Goal: Task Accomplishment & Management: Manage account settings

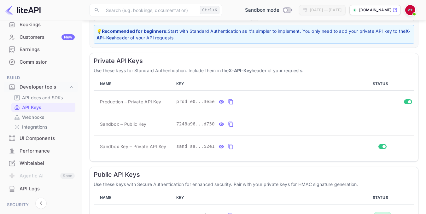
scroll to position [90, 0]
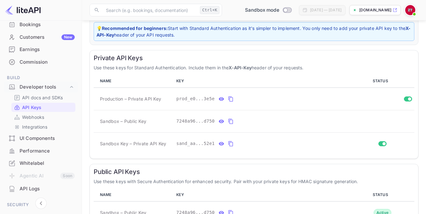
click at [407, 9] on img at bounding box center [410, 10] width 10 height 10
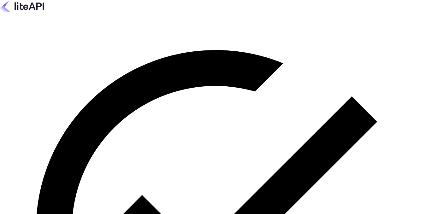
type input "zafer.tepe@tulpars.com.tr"
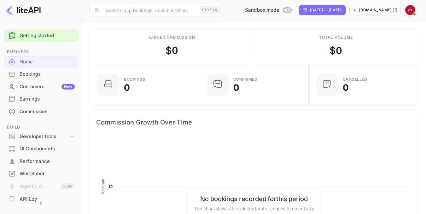
scroll to position [98, 101]
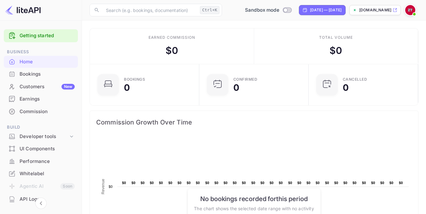
click at [410, 13] on img at bounding box center [410, 10] width 10 height 10
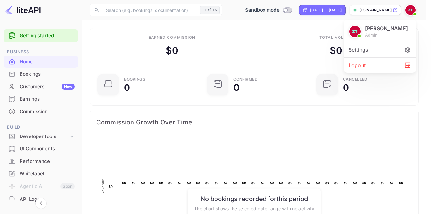
click at [336, 20] on div at bounding box center [215, 107] width 431 height 214
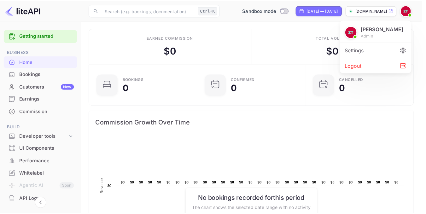
scroll to position [5, 5]
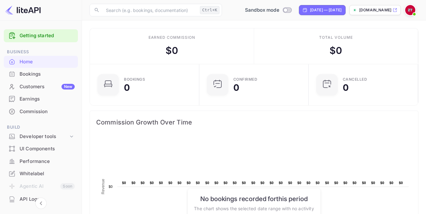
click at [395, 9] on icon at bounding box center [395, 10] width 5 height 4
drag, startPoint x: 79, startPoint y: 88, endPoint x: 79, endPoint y: 106, distance: 18.0
click at [79, 106] on div "Getting started Business Home Bookings Customers New Earnings Commission Build …" at bounding box center [41, 161] width 82 height 269
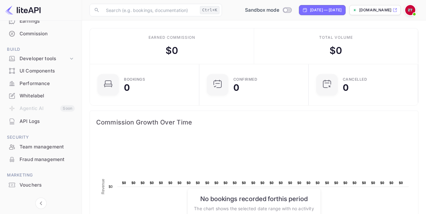
scroll to position [85, 0]
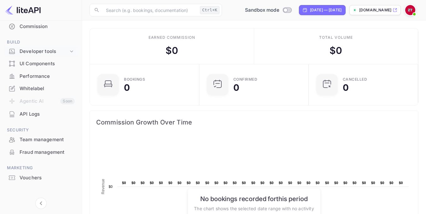
click at [47, 51] on div "Developer tools" at bounding box center [44, 51] width 49 height 7
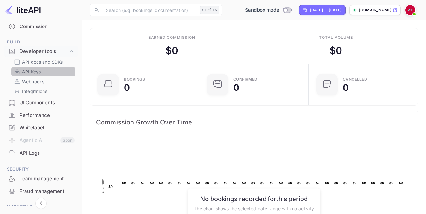
click at [43, 69] on link "API Keys" at bounding box center [43, 71] width 59 height 7
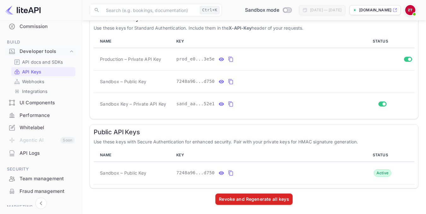
scroll to position [130, 0]
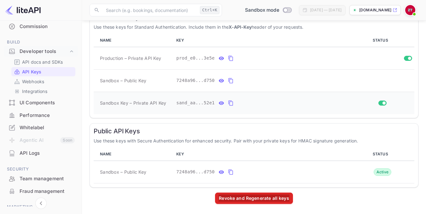
click at [228, 103] on icon "private api keys table" at bounding box center [231, 103] width 6 height 8
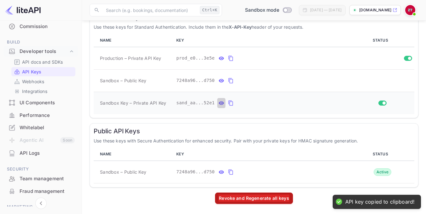
click at [220, 103] on icon "private api keys table" at bounding box center [221, 102] width 5 height 3
click at [292, 106] on icon "private api keys table" at bounding box center [295, 103] width 6 height 8
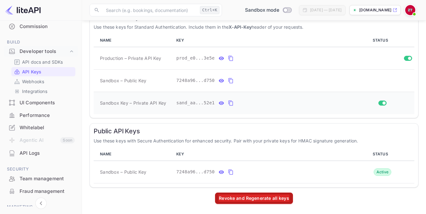
click at [228, 103] on icon "private api keys table" at bounding box center [231, 103] width 6 height 8
click at [228, 55] on icon "private api keys table" at bounding box center [231, 59] width 6 height 8
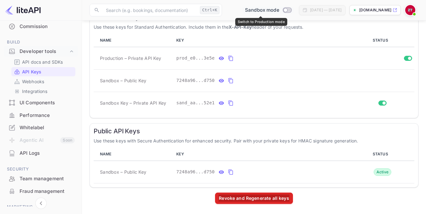
click at [280, 9] on input "Switch to Production mode" at bounding box center [285, 10] width 13 height 4
checkbox input "true"
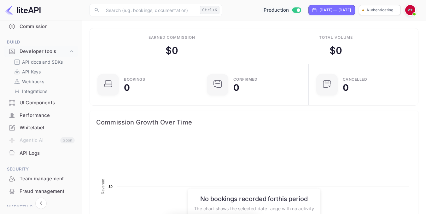
scroll to position [98, 101]
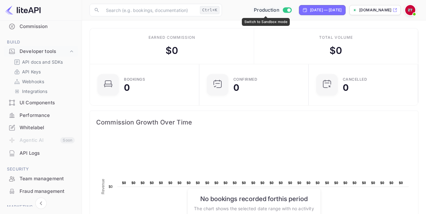
click at [283, 10] on input "Switch to Sandbox mode" at bounding box center [289, 10] width 13 height 4
checkbox input "false"
click at [40, 75] on div "API Keys" at bounding box center [43, 71] width 64 height 9
click at [26, 75] on p "API Keys" at bounding box center [31, 71] width 19 height 7
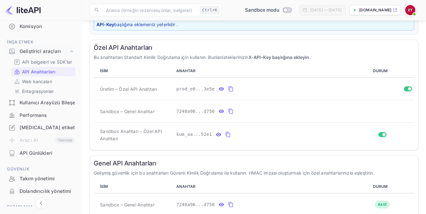
scroll to position [99, 0]
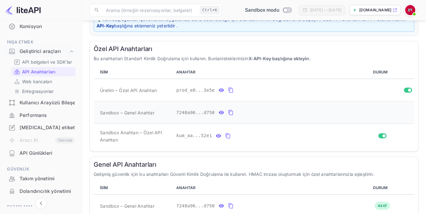
click at [228, 111] on icon "özel api anahtarları tablosu" at bounding box center [230, 112] width 4 height 5
click at [219, 111] on icon "özel api anahtarları tablosu" at bounding box center [221, 112] width 5 height 3
click at [279, 112] on icon "özel api anahtarları tablosu" at bounding box center [281, 112] width 5 height 4
click at [227, 136] on icon "özel api anahtarları tablosu" at bounding box center [228, 136] width 6 height 8
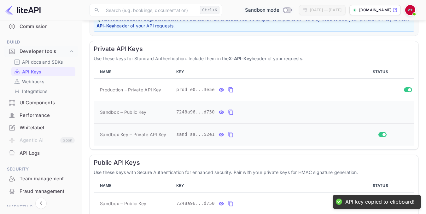
click at [228, 135] on icon "private api keys table" at bounding box center [231, 135] width 6 height 8
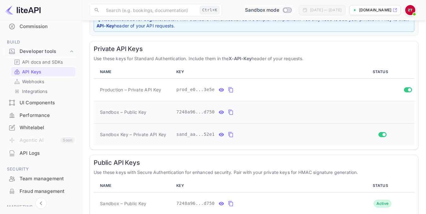
click at [229, 135] on icon "private api keys table" at bounding box center [231, 135] width 6 height 8
click at [228, 134] on icon "private api keys table" at bounding box center [231, 135] width 6 height 8
